Goal: Transaction & Acquisition: Purchase product/service

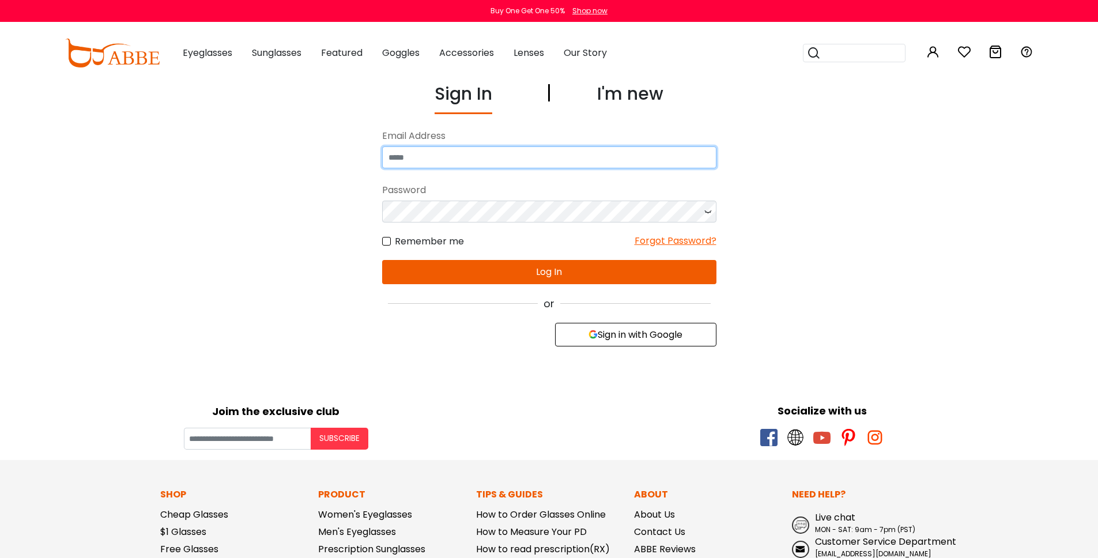
click at [413, 161] on input "email" at bounding box center [549, 157] width 334 height 22
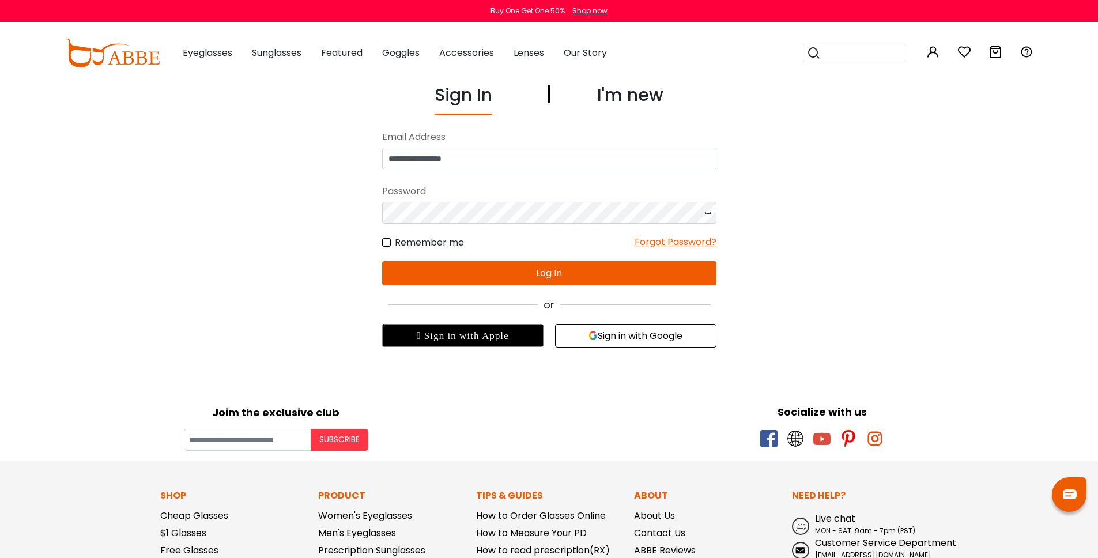
click at [553, 278] on button "Log In" at bounding box center [549, 273] width 334 height 24
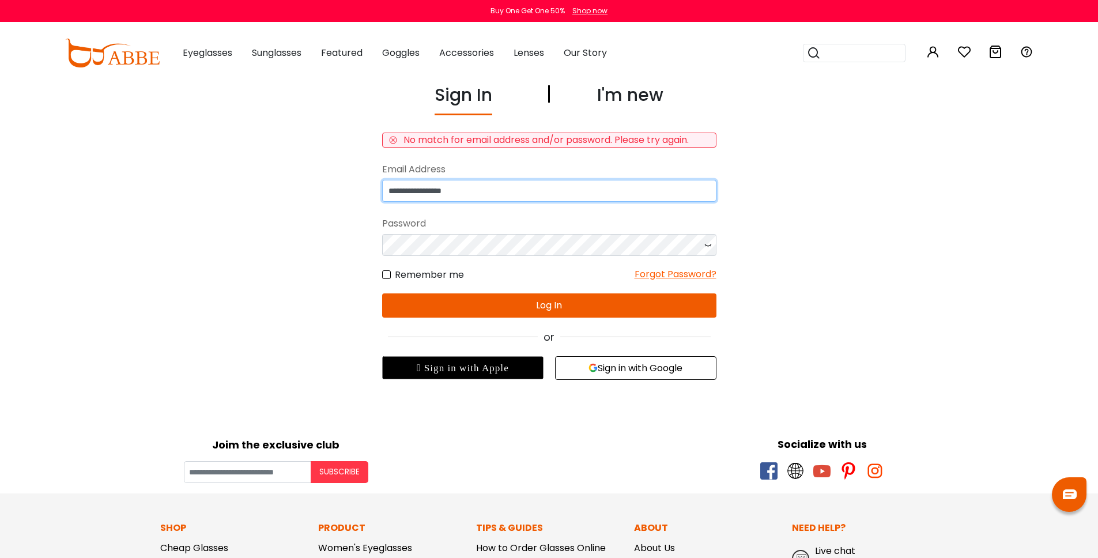
click at [436, 202] on input "**********" at bounding box center [549, 191] width 334 height 22
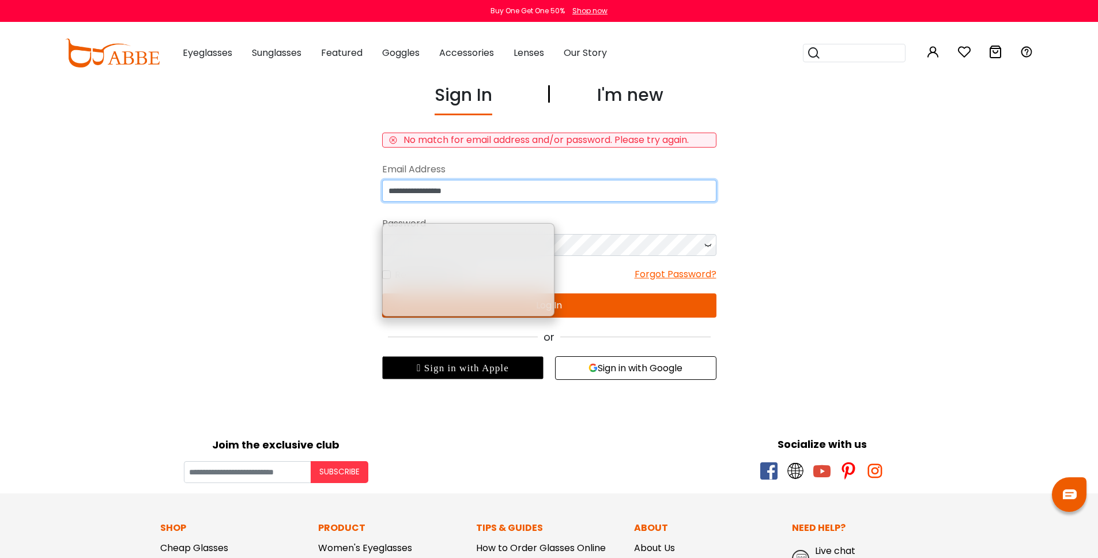
type input "**********"
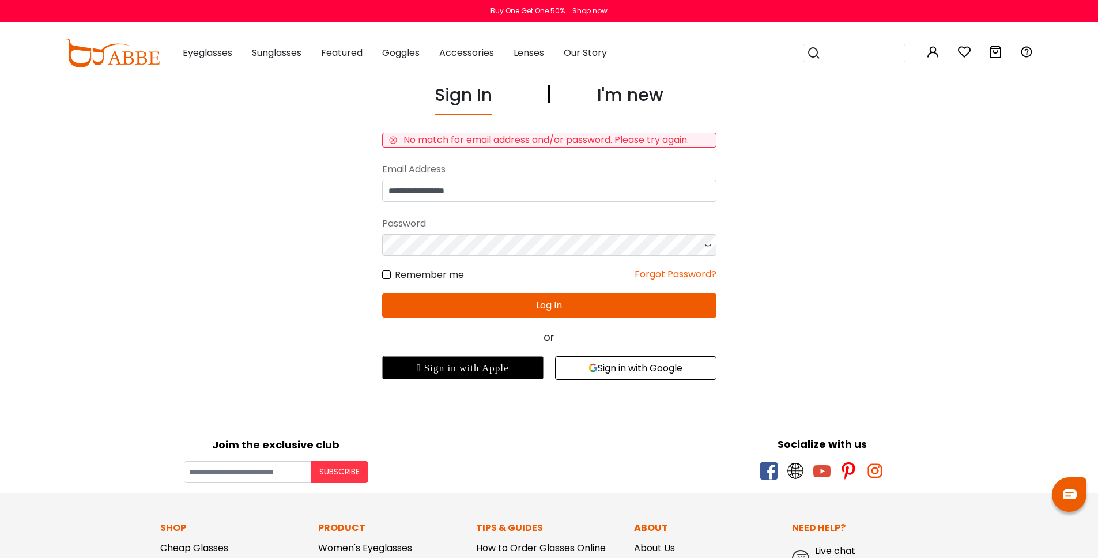
click at [534, 318] on button "Log In" at bounding box center [549, 305] width 334 height 24
click at [635, 380] on button "Sign in with Google" at bounding box center [635, 368] width 161 height 24
click at [620, 380] on button "Sign in with Google" at bounding box center [635, 368] width 161 height 24
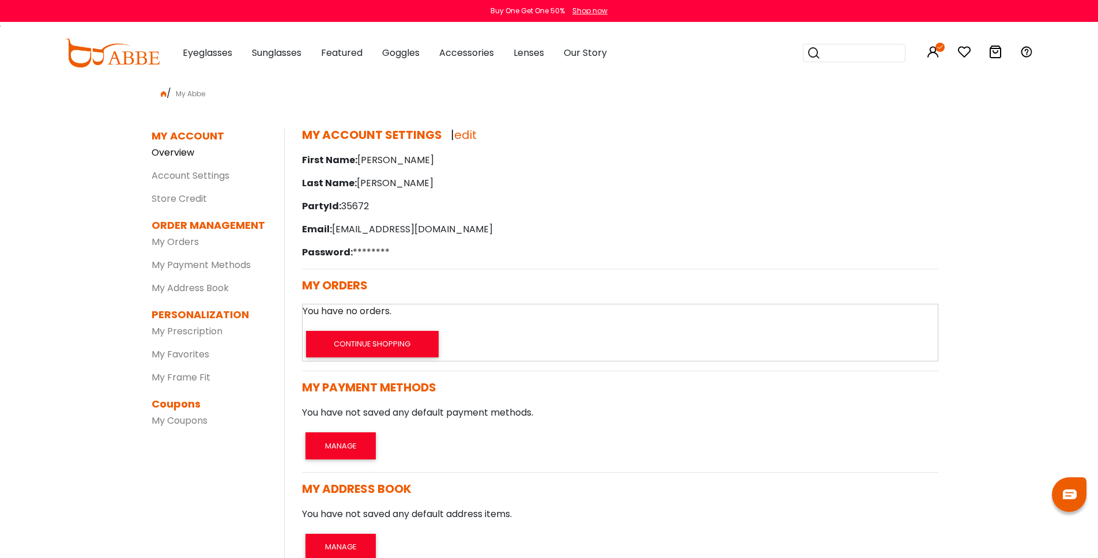
click at [184, 159] on link "Overview" at bounding box center [173, 152] width 43 height 13
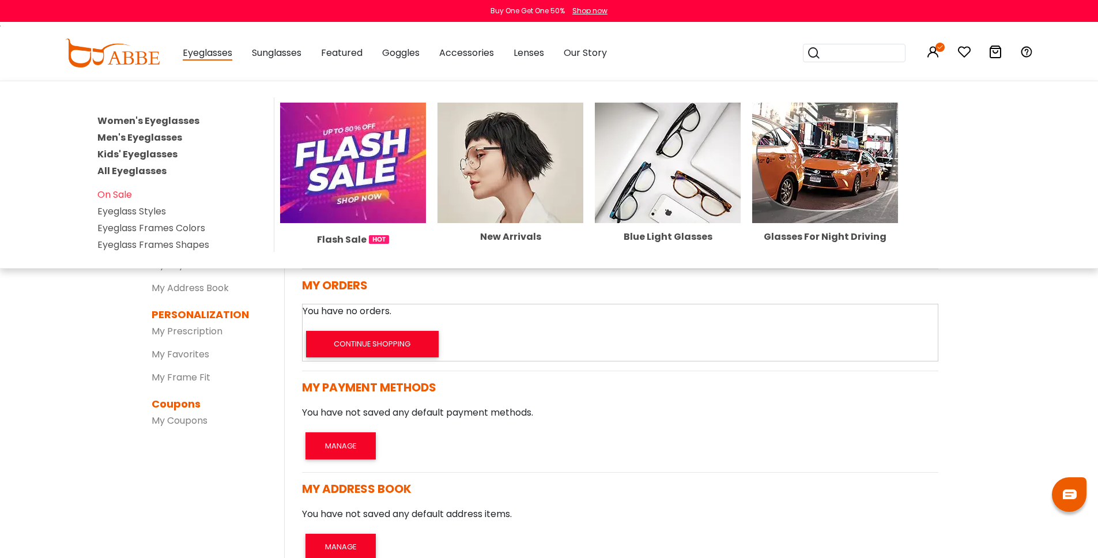
click at [201, 55] on span "Eyeglasses" at bounding box center [208, 53] width 50 height 14
click at [167, 161] on link "Kids' Eyeglasses" at bounding box center [137, 154] width 80 height 13
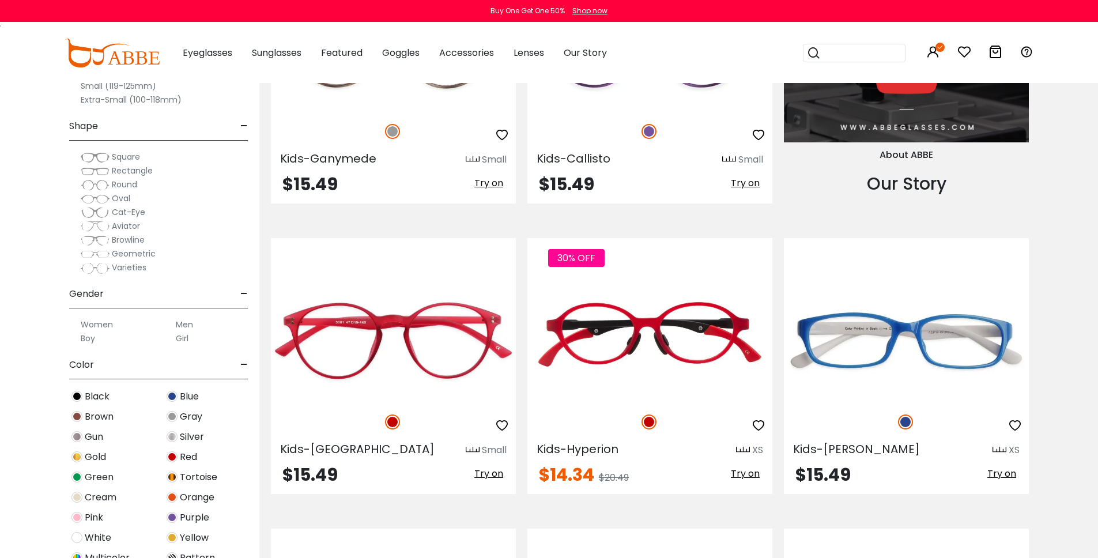
scroll to position [1604, 0]
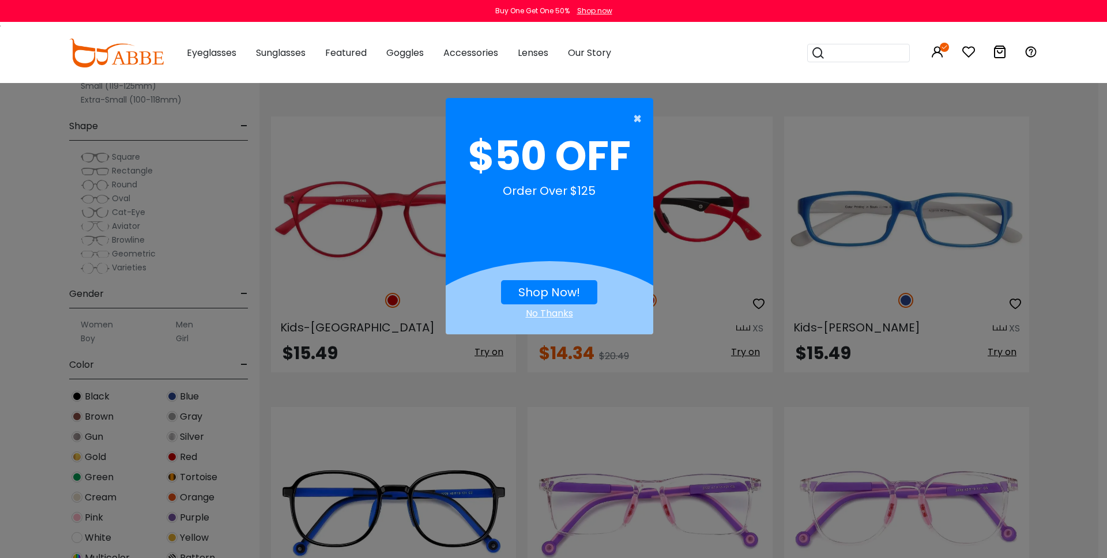
click at [635, 117] on span "×" at bounding box center [640, 118] width 14 height 23
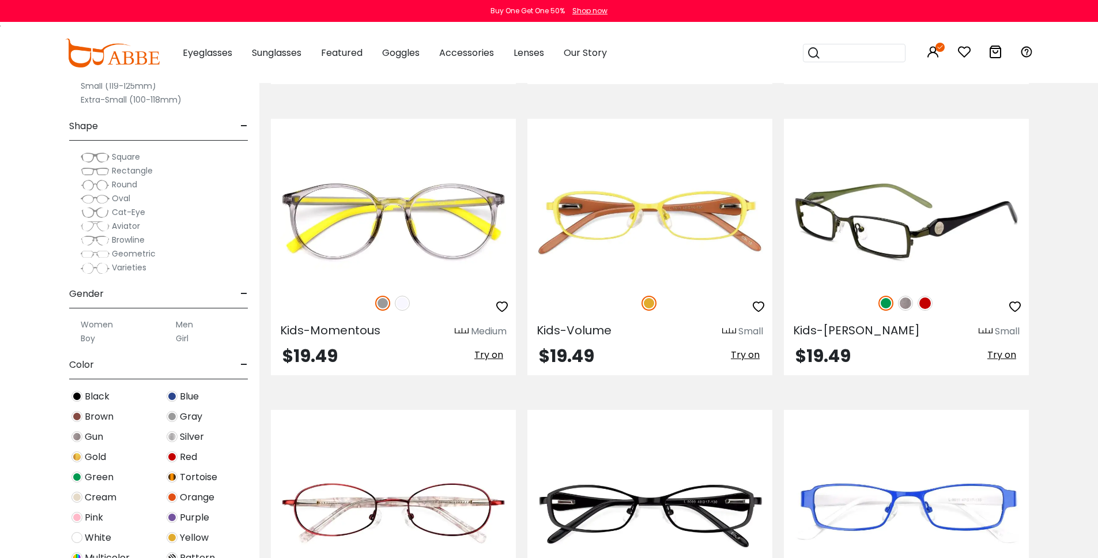
scroll to position [2433, 0]
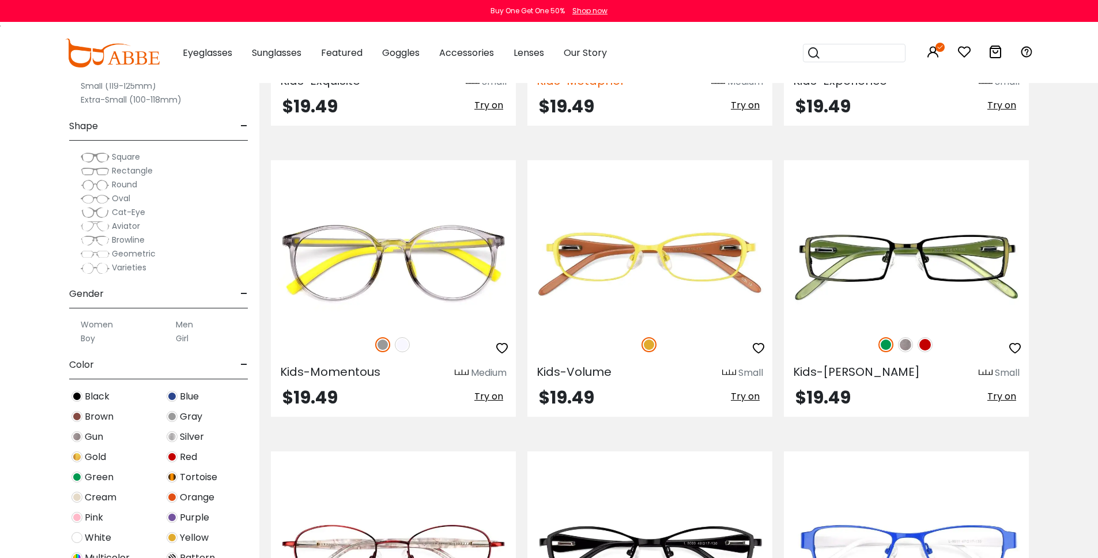
click at [605, 89] on span "Kids-Metaphor" at bounding box center [581, 81] width 88 height 16
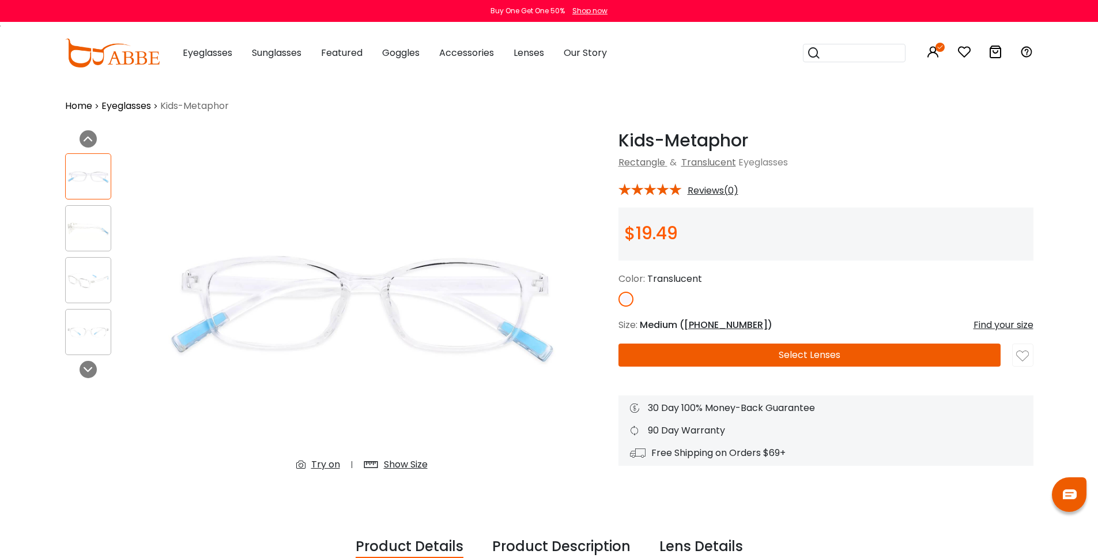
click at [820, 367] on button "Select Lenses" at bounding box center [810, 355] width 382 height 23
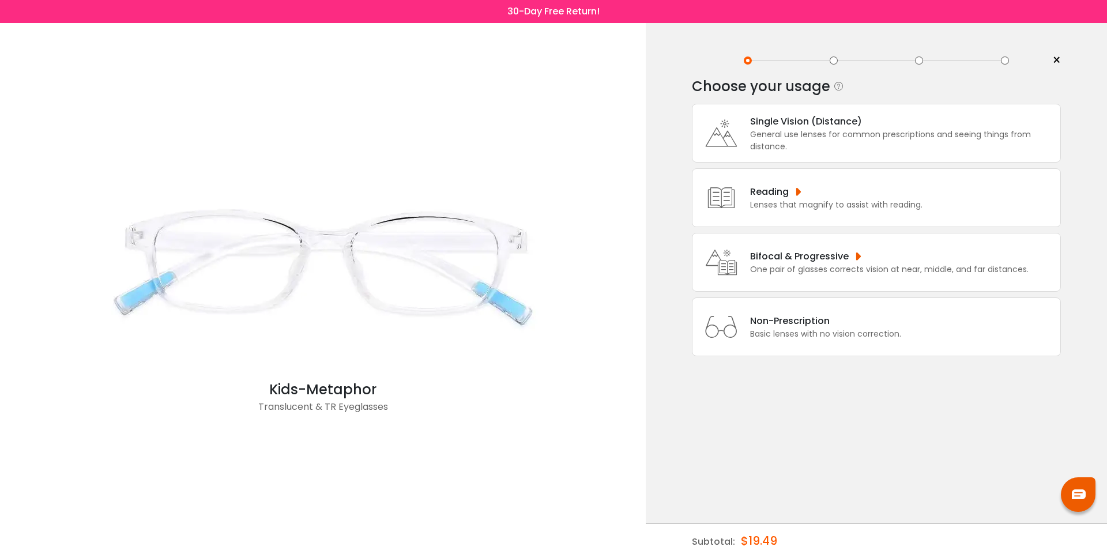
click at [789, 131] on div "General use lenses for common prescriptions and seeing things from distance." at bounding box center [902, 141] width 304 height 24
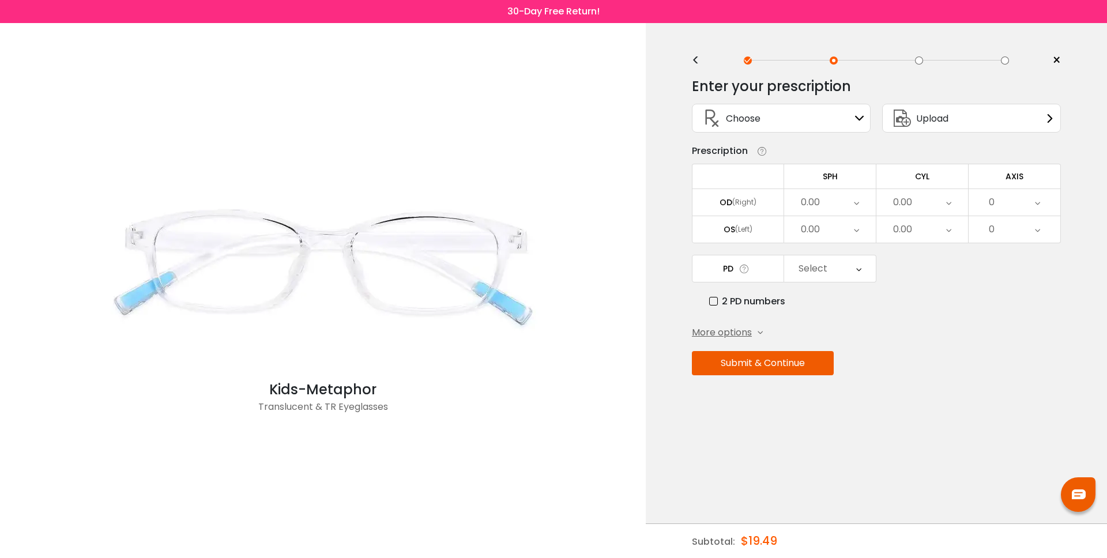
click at [964, 123] on div "Upload" at bounding box center [971, 118] width 179 height 29
